Goal: Task Accomplishment & Management: Use online tool/utility

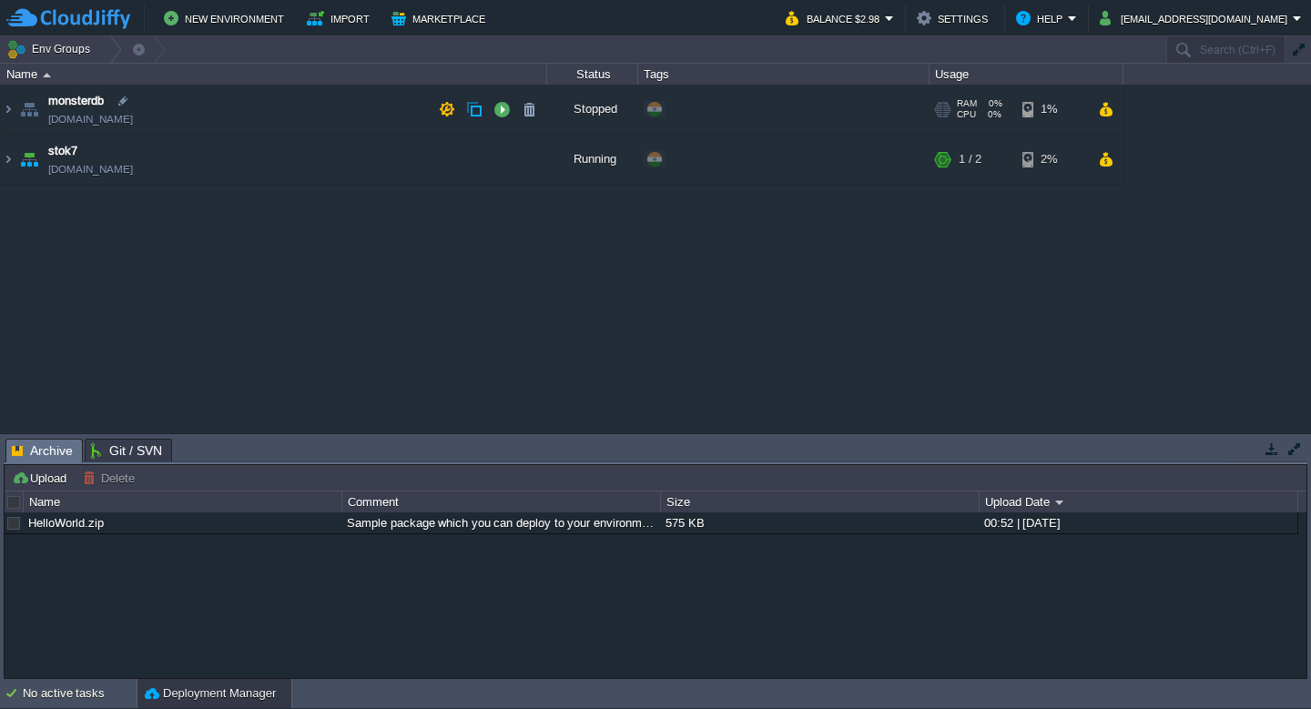
click at [230, 178] on td "stok7 [DOMAIN_NAME]" at bounding box center [274, 160] width 546 height 50
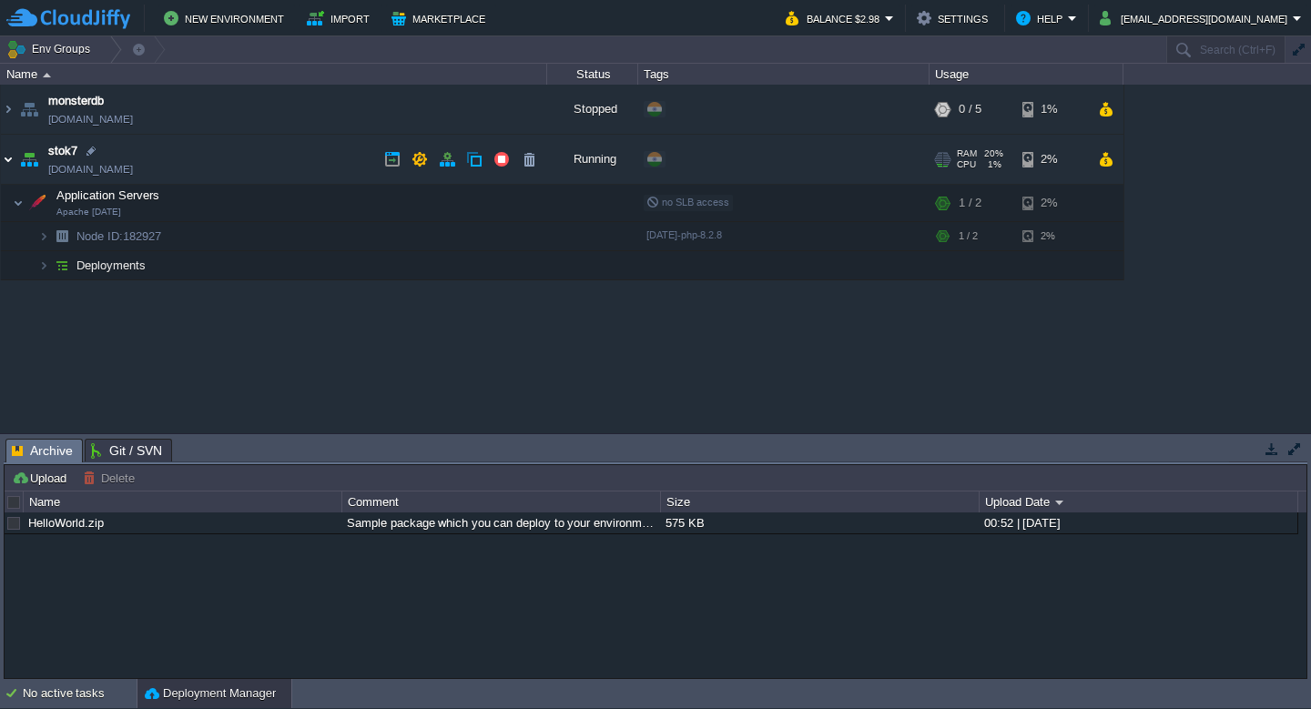
click at [6, 159] on img at bounding box center [8, 159] width 15 height 49
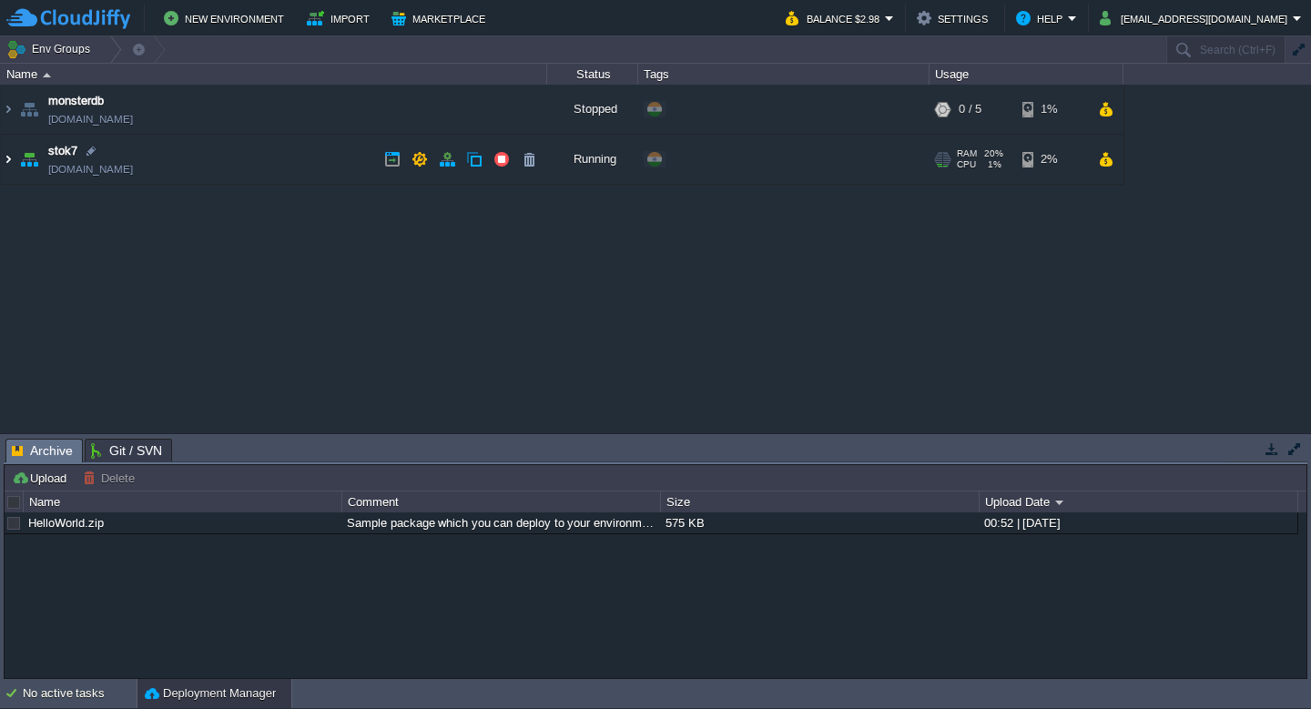
click at [5, 160] on img at bounding box center [8, 159] width 15 height 49
click at [6, 163] on img at bounding box center [8, 159] width 15 height 49
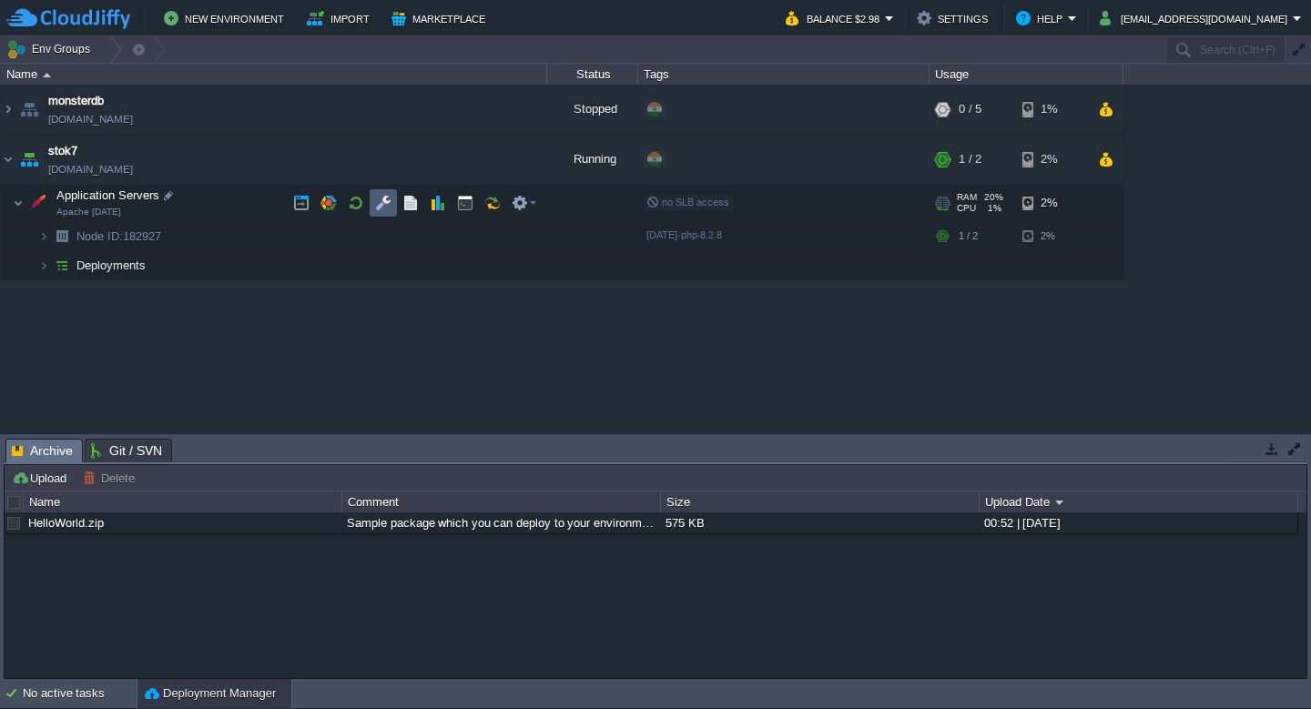
click at [385, 204] on button "button" at bounding box center [383, 203] width 16 height 16
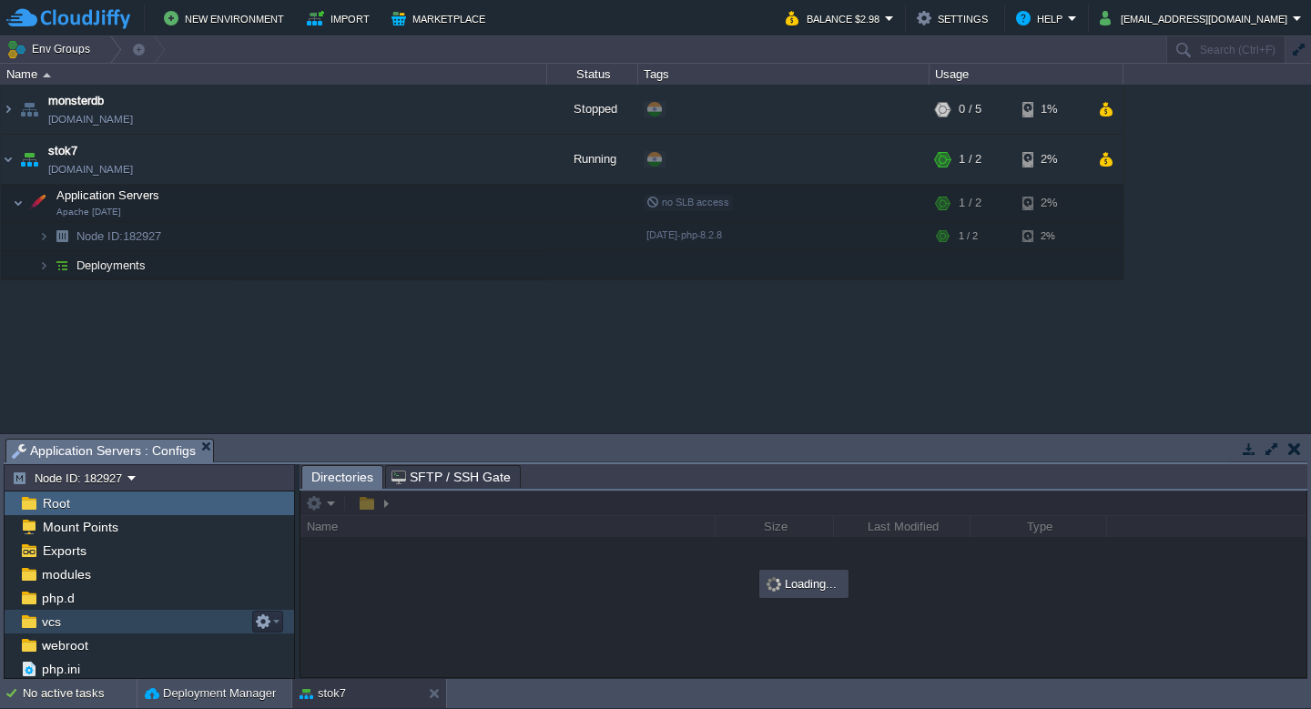
scroll to position [218, 0]
click at [67, 620] on span "webroot" at bounding box center [64, 623] width 53 height 16
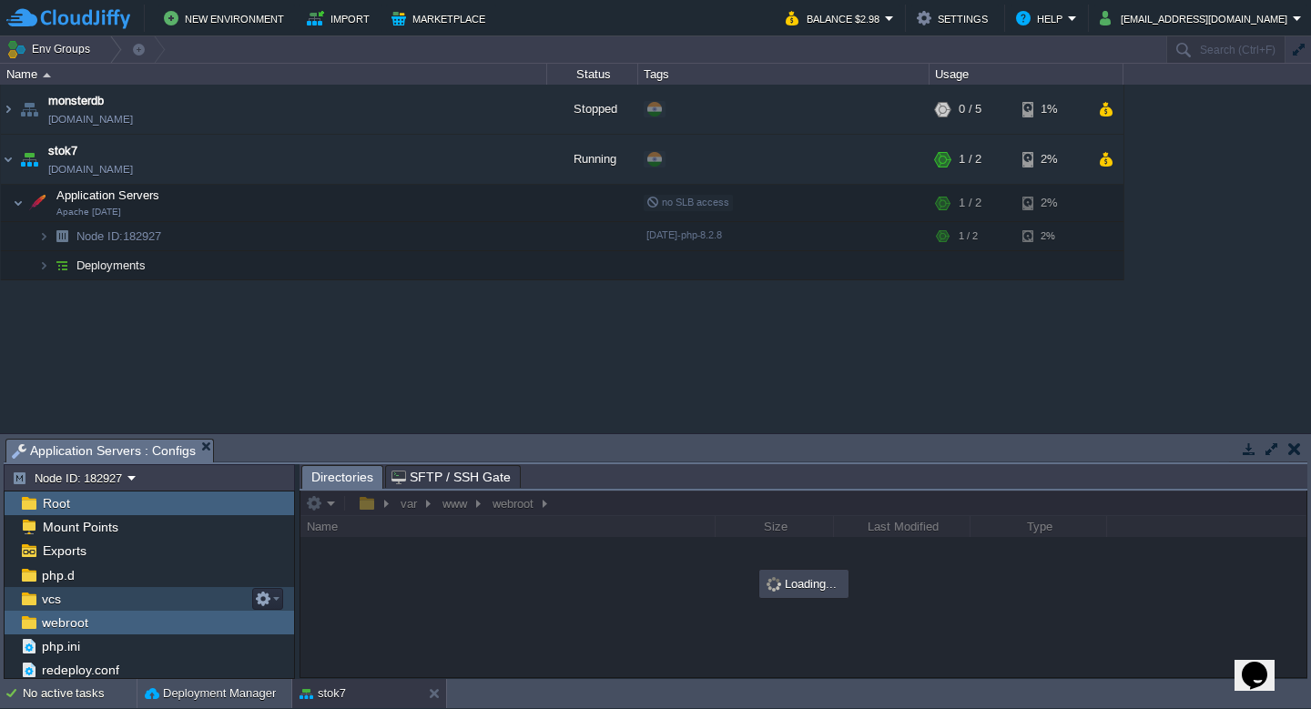
scroll to position [0, 0]
click at [1267, 447] on button "button" at bounding box center [1272, 449] width 16 height 16
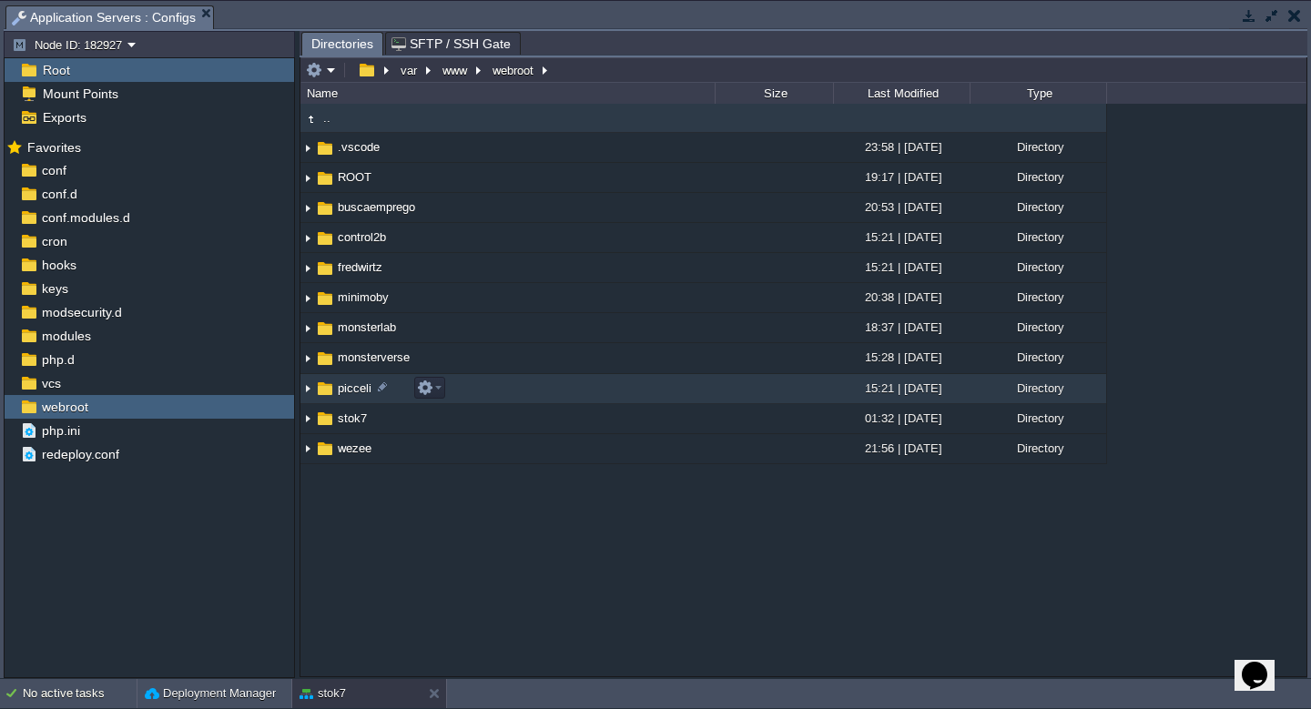
click at [303, 393] on img at bounding box center [307, 389] width 15 height 28
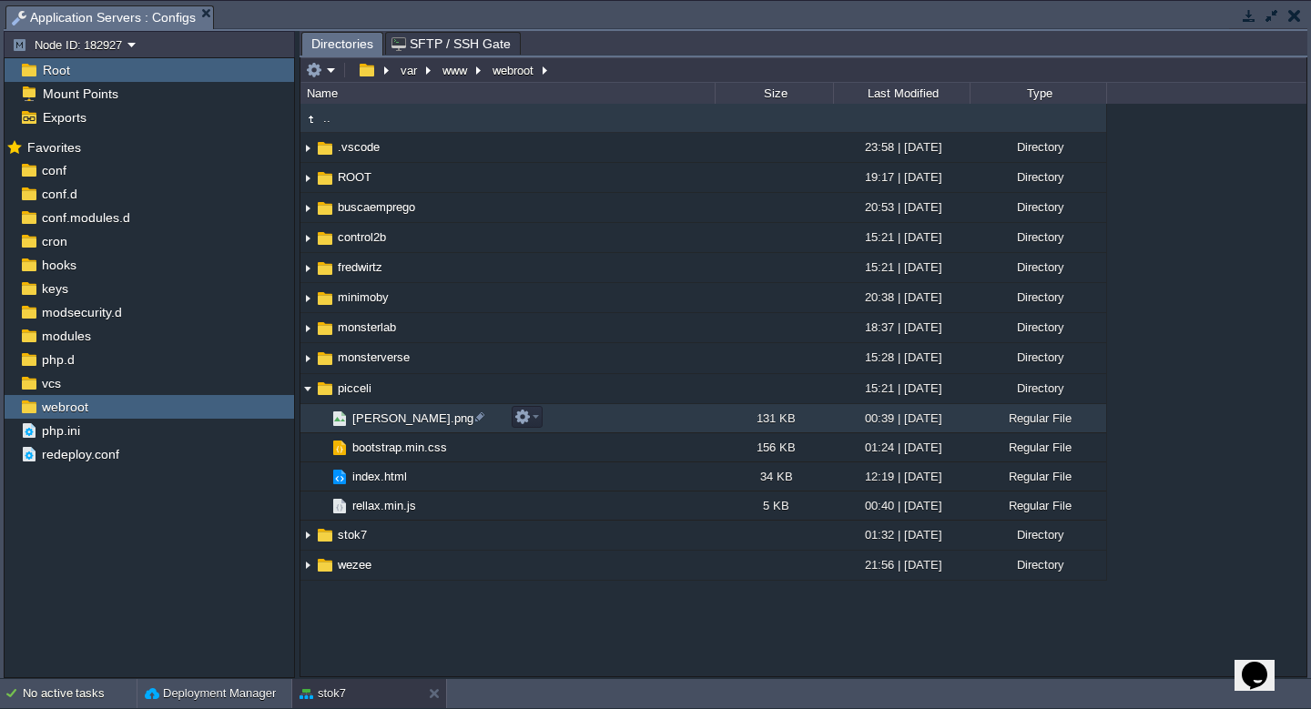
click at [1063, 420] on div "Regular File" at bounding box center [1038, 418] width 137 height 28
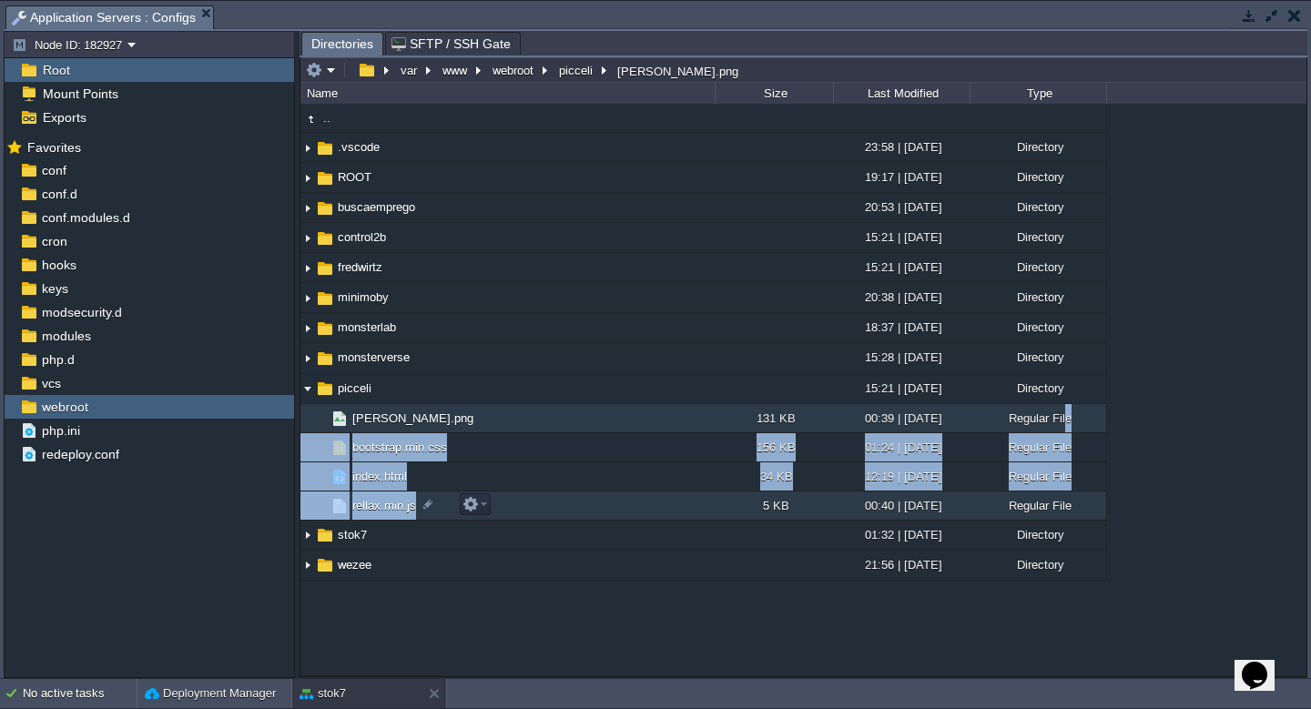
click at [544, 507] on td "rellax.min.js" at bounding box center [507, 506] width 414 height 29
click at [399, 416] on span "[PERSON_NAME].png" at bounding box center [413, 418] width 127 height 15
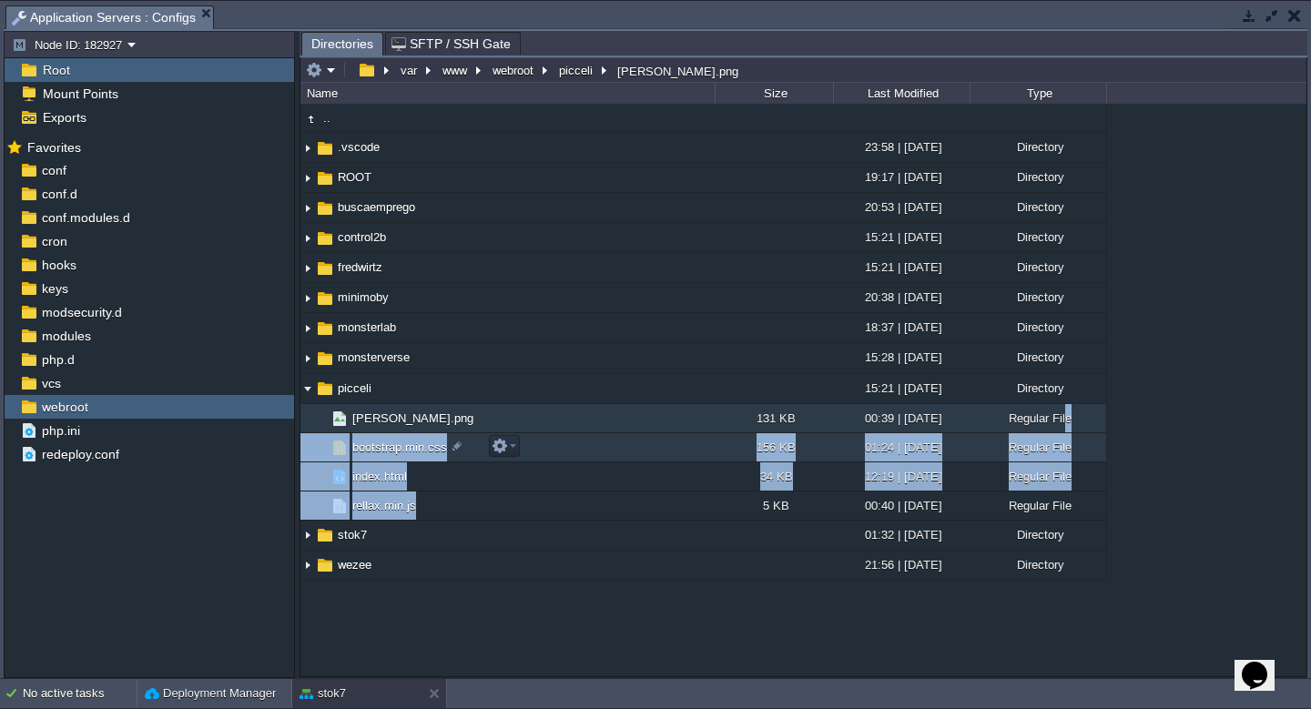
click at [389, 441] on span "bootstrap.min.css" at bounding box center [400, 447] width 100 height 15
click at [388, 422] on span "[PERSON_NAME].png" at bounding box center [413, 418] width 127 height 15
click at [379, 443] on span "bootstrap.min.css" at bounding box center [400, 447] width 100 height 15
click at [381, 425] on span "[PERSON_NAME].png" at bounding box center [413, 418] width 127 height 15
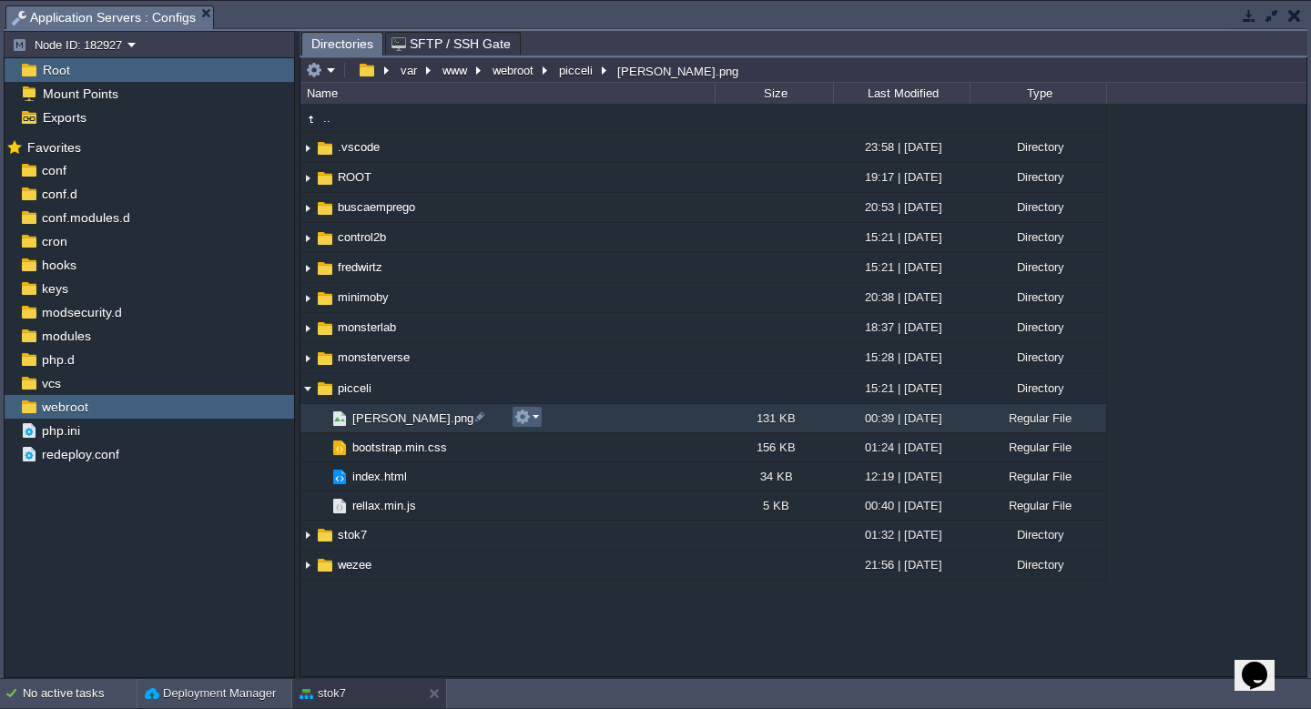
click at [538, 421] on em at bounding box center [526, 417] width 25 height 16
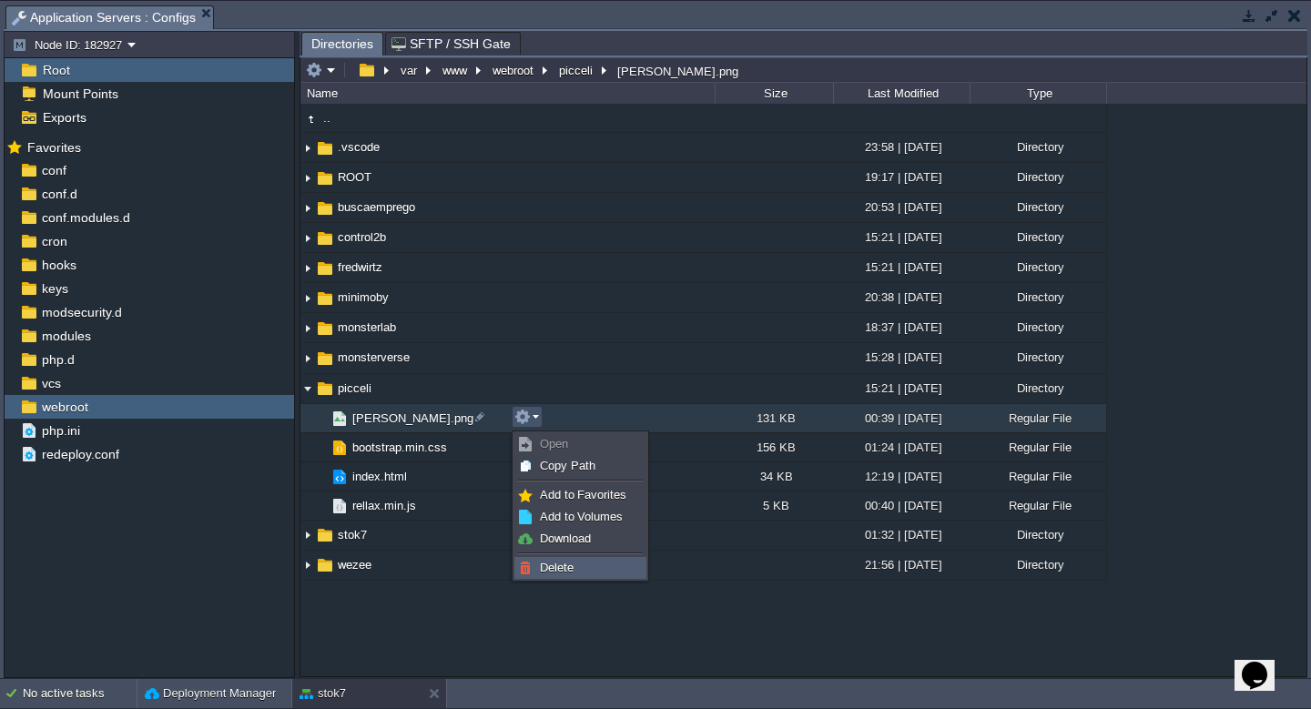
click at [561, 565] on span "Delete" at bounding box center [557, 568] width 34 height 14
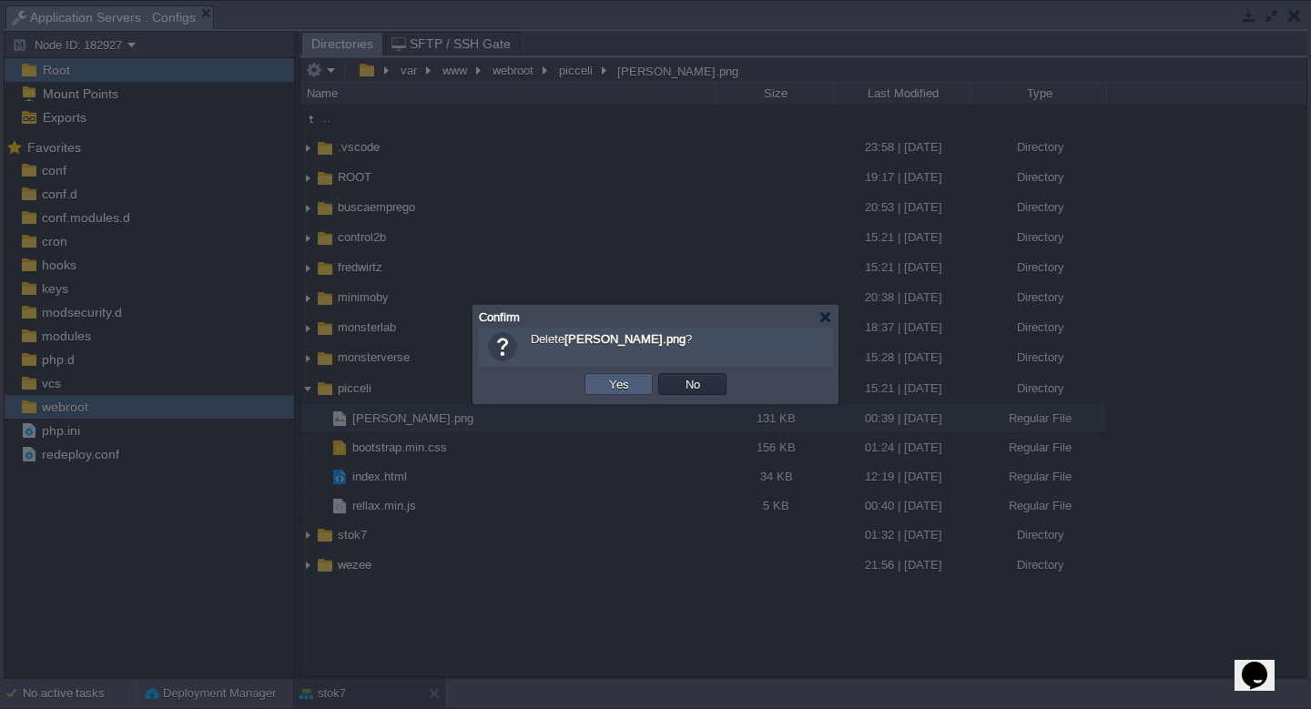
click at [627, 389] on button "Yes" at bounding box center [619, 384] width 31 height 16
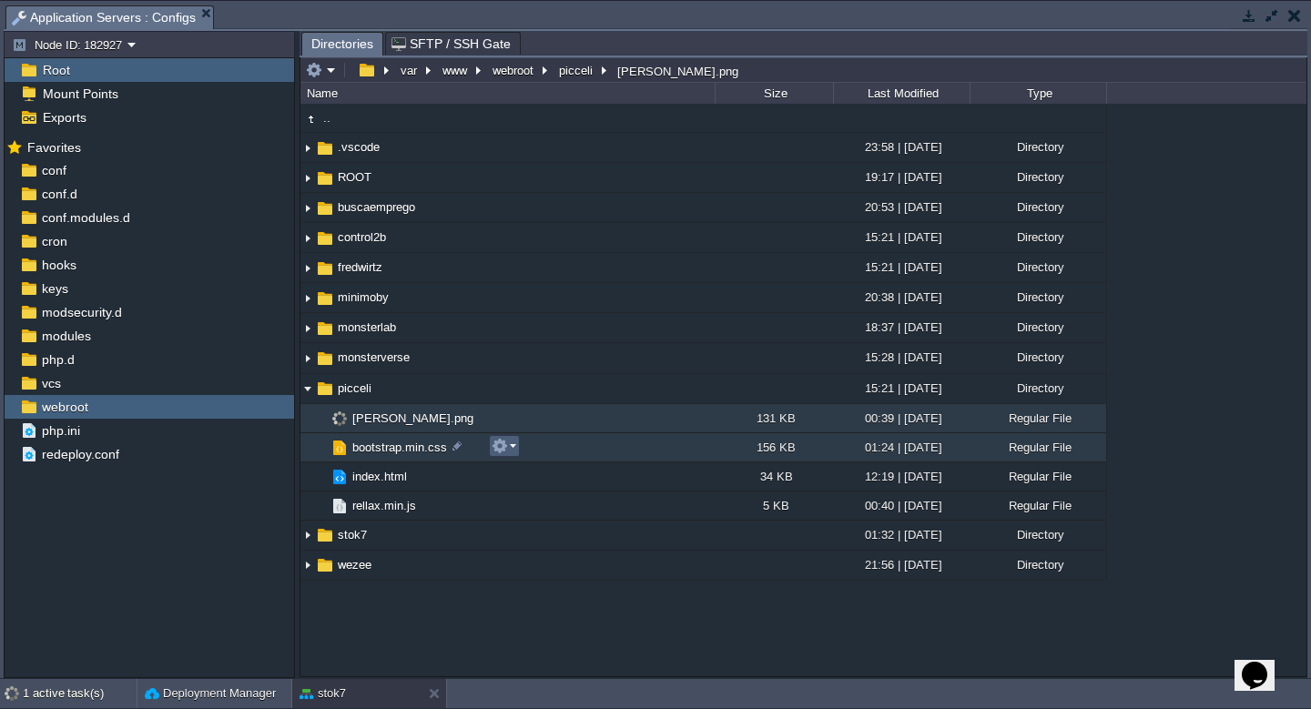
click at [511, 446] on em at bounding box center [504, 446] width 25 height 16
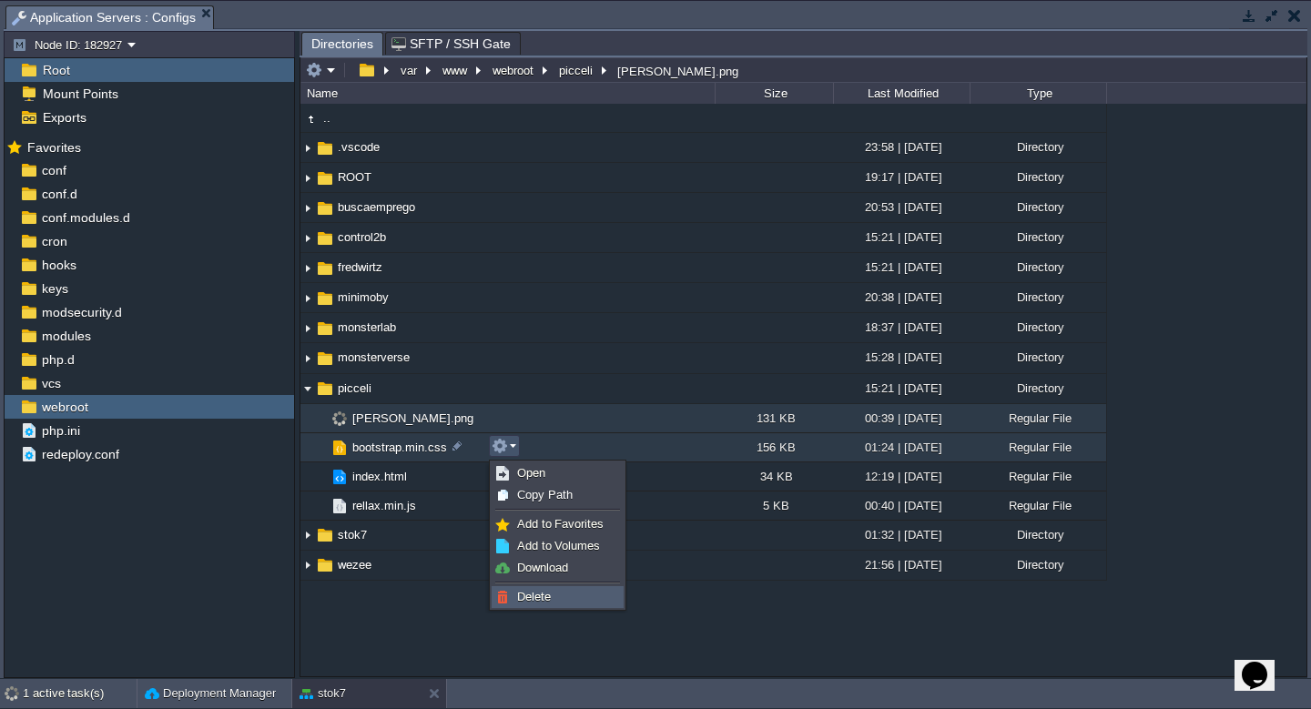
click at [526, 593] on span "Delete" at bounding box center [534, 597] width 34 height 14
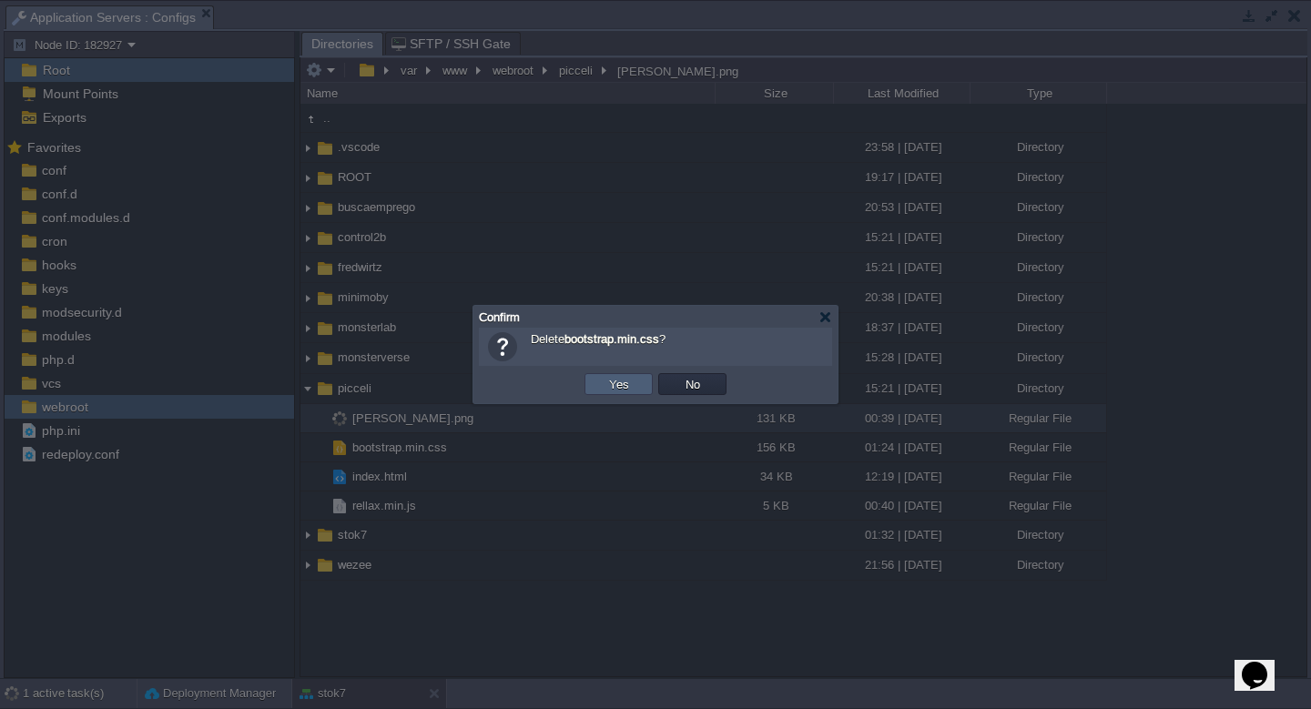
click at [621, 387] on button "Yes" at bounding box center [619, 384] width 31 height 16
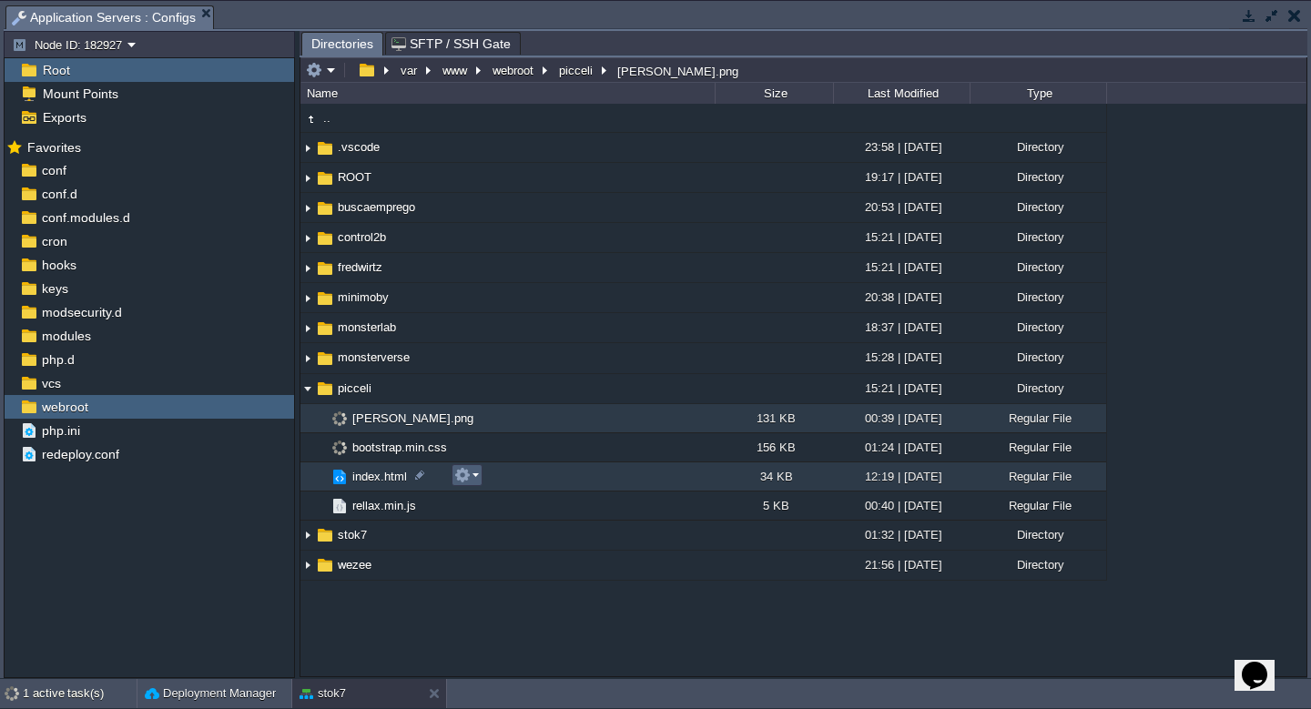
click at [474, 480] on em at bounding box center [466, 475] width 25 height 16
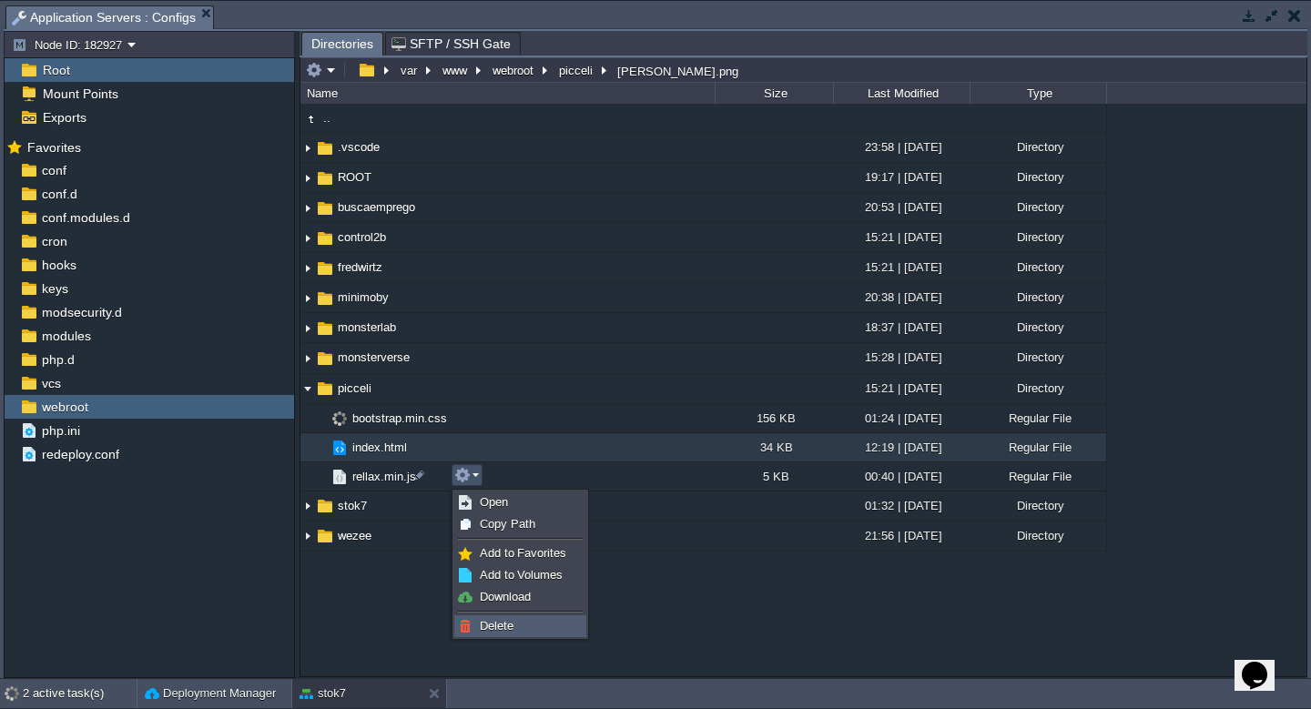
click at [504, 623] on span "Delete" at bounding box center [497, 626] width 34 height 14
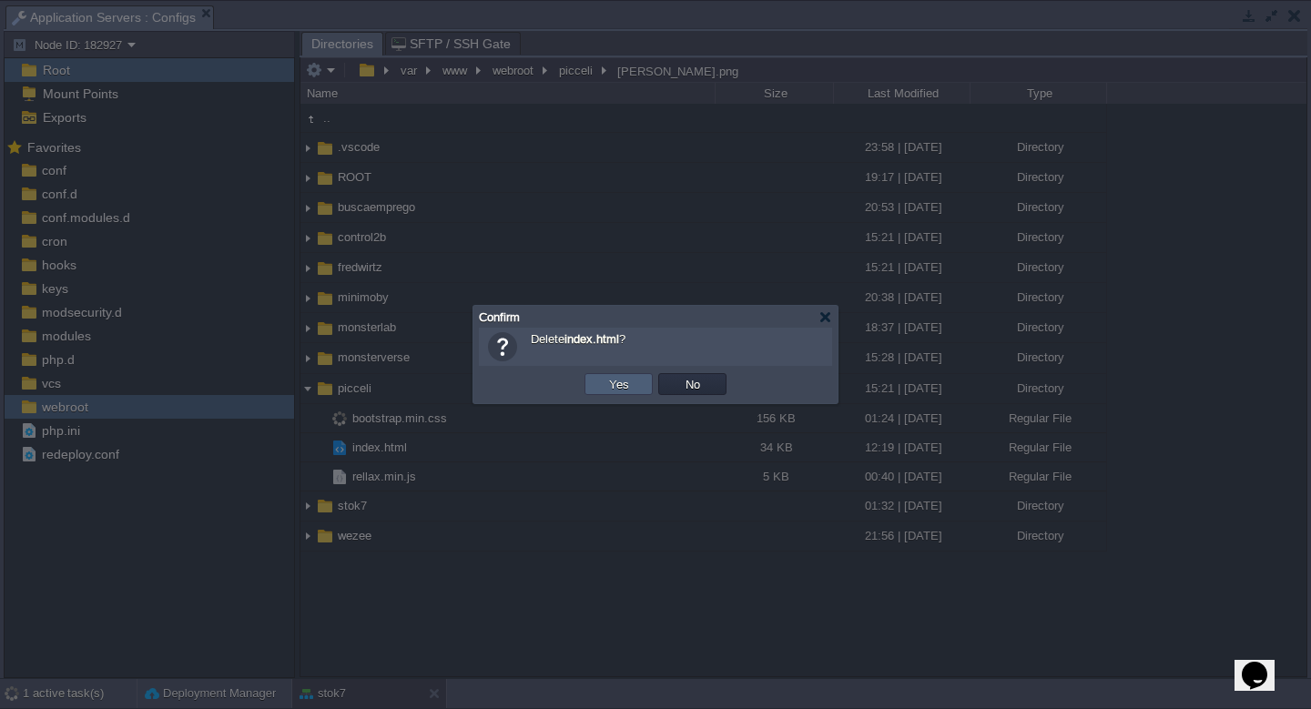
click at [610, 382] on button "Yes" at bounding box center [619, 384] width 31 height 16
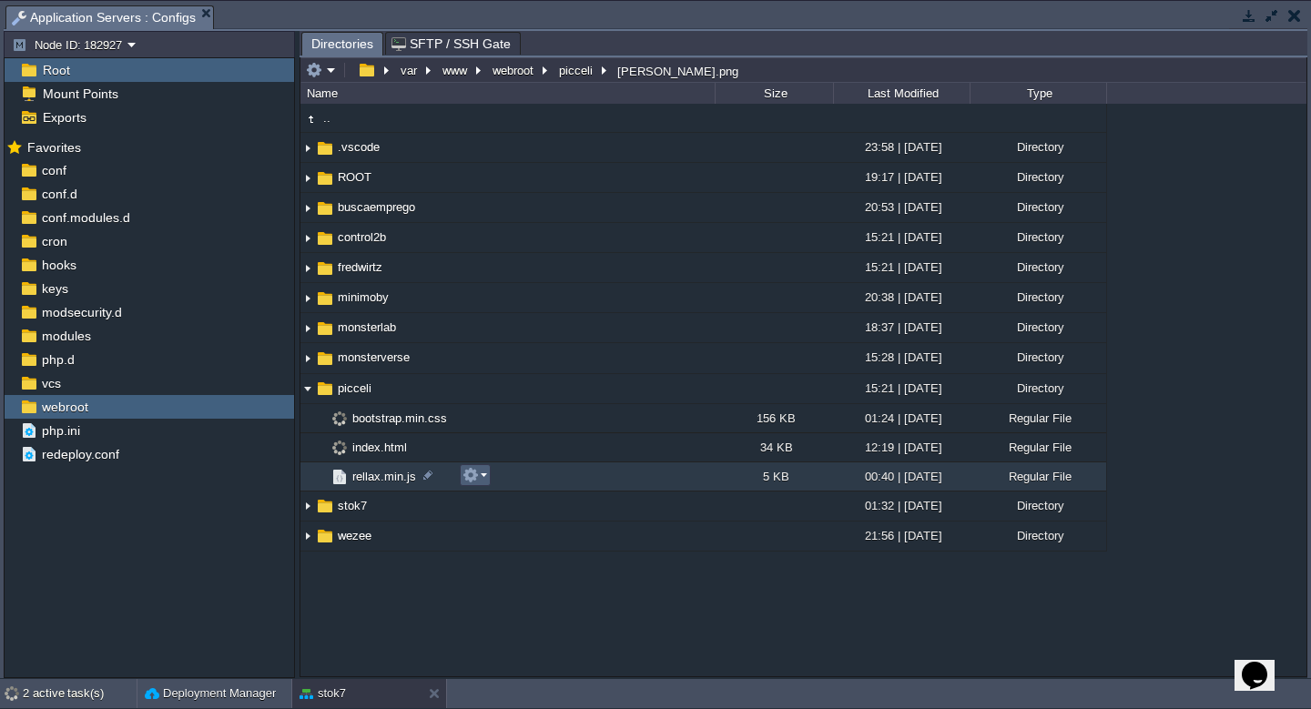
click at [472, 478] on button "button" at bounding box center [471, 475] width 16 height 16
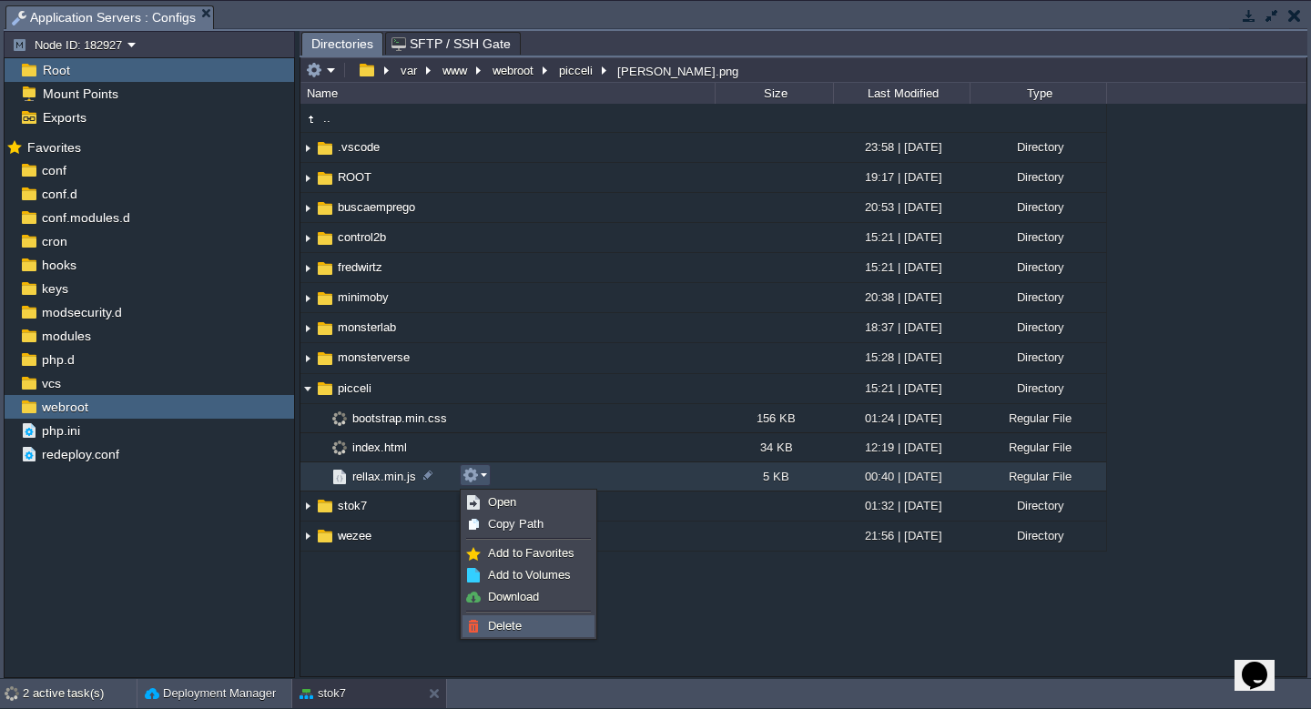
click at [518, 623] on span "Delete" at bounding box center [505, 626] width 34 height 14
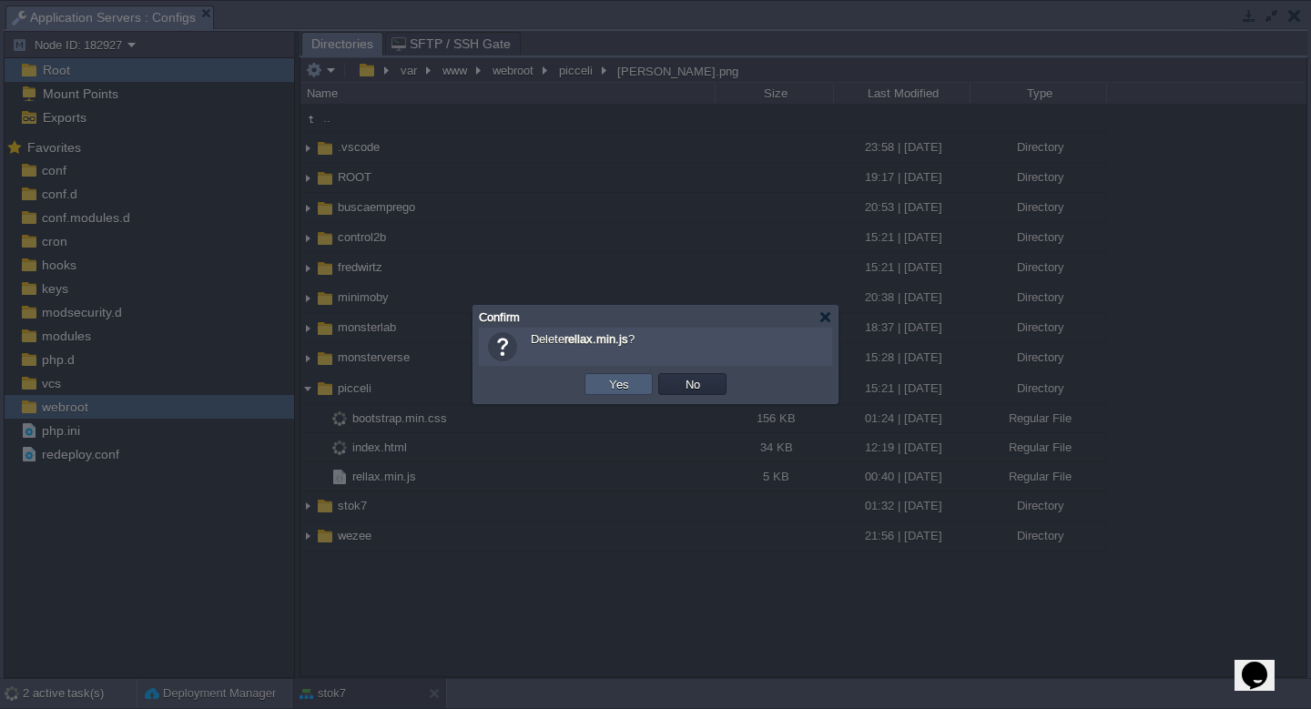
click at [624, 390] on button "Yes" at bounding box center [619, 384] width 31 height 16
